Goal: Check status

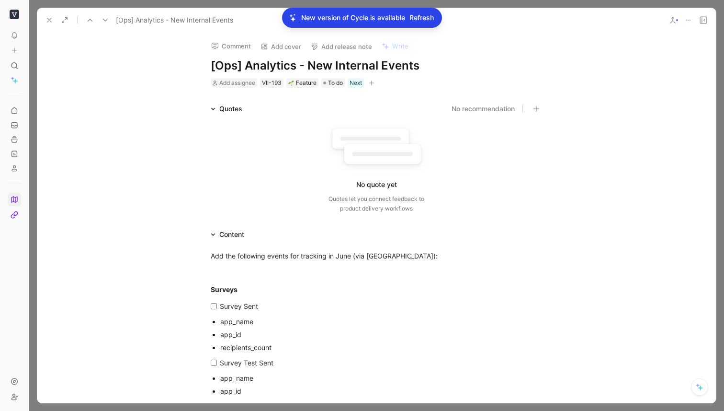
click at [43, 23] on button at bounding box center [49, 19] width 13 height 13
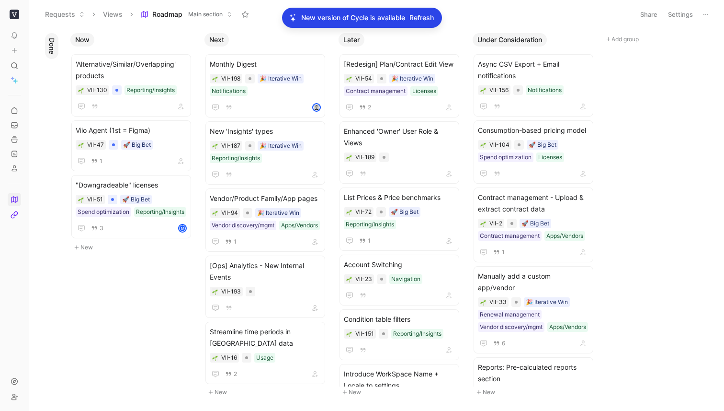
click at [413, 19] on span "Refresh" at bounding box center [422, 17] width 24 height 11
